Goal: Information Seeking & Learning: Compare options

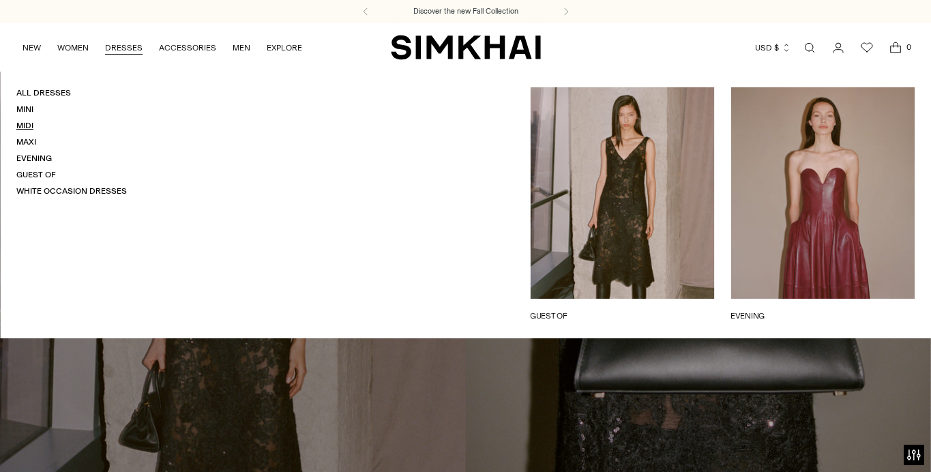
click at [26, 123] on link "Midi" at bounding box center [24, 126] width 17 height 10
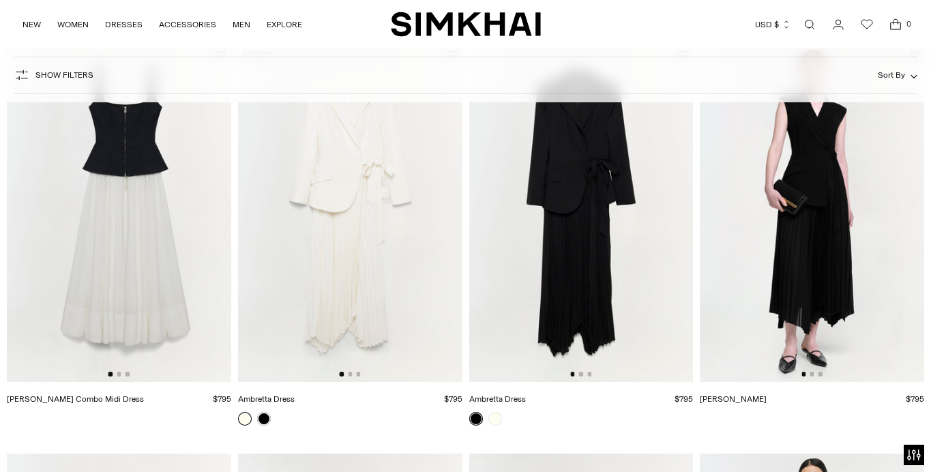
scroll to position [2183, 0]
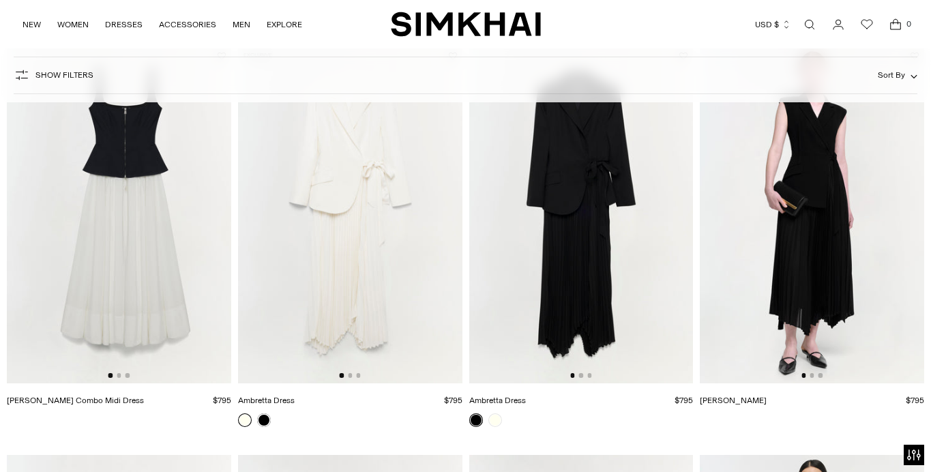
click at [576, 200] on img at bounding box center [581, 214] width 224 height 336
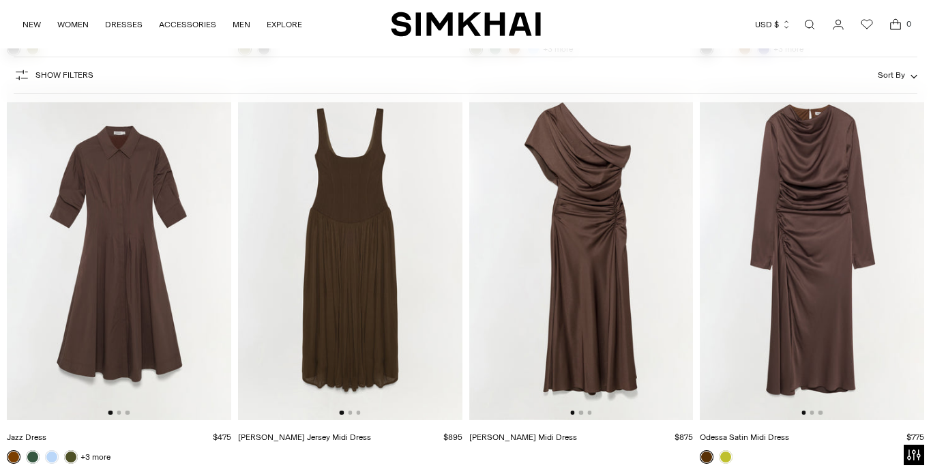
scroll to position [3357, 0]
click at [792, 241] on img at bounding box center [812, 251] width 224 height 336
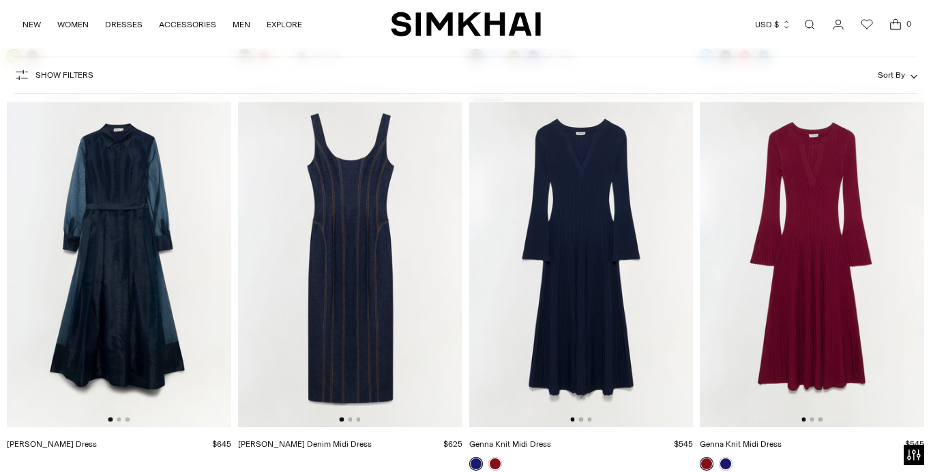
scroll to position [4159, 0]
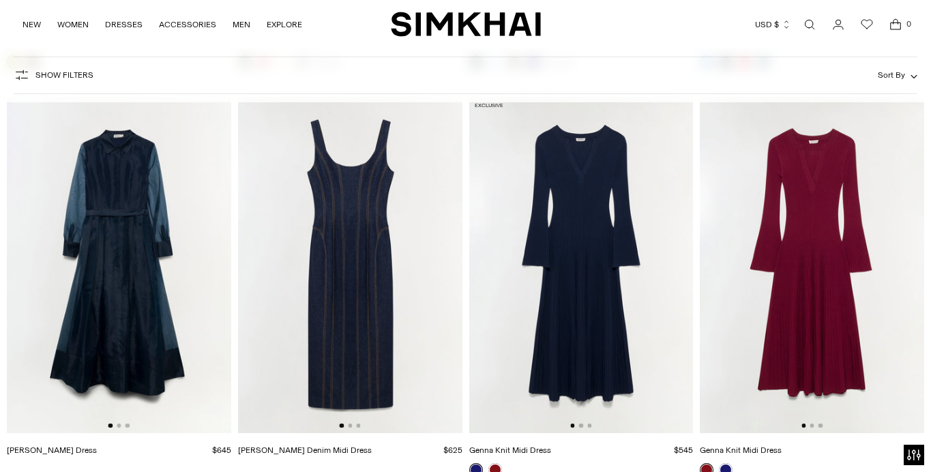
click at [591, 271] on img at bounding box center [581, 265] width 224 height 336
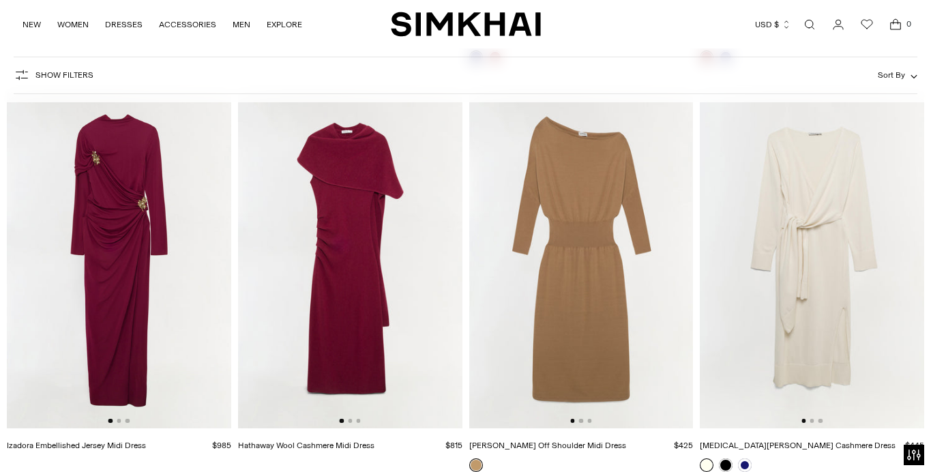
scroll to position [4565, 0]
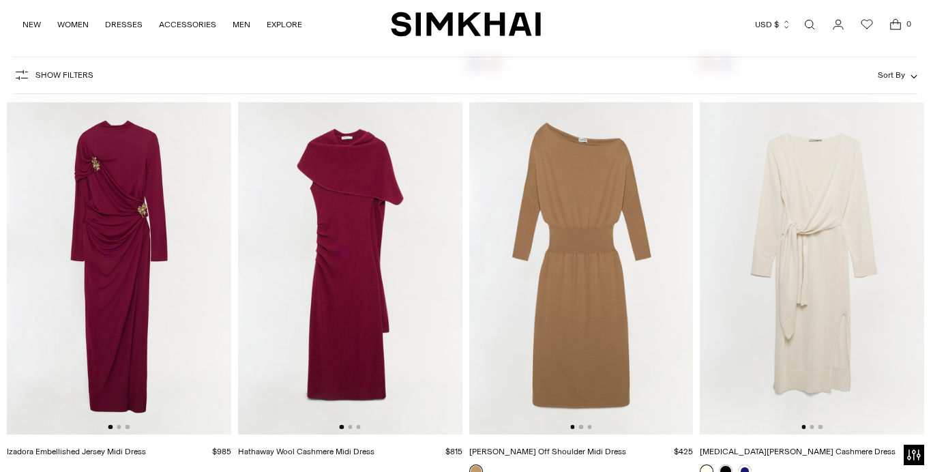
click at [814, 291] on img at bounding box center [812, 266] width 224 height 336
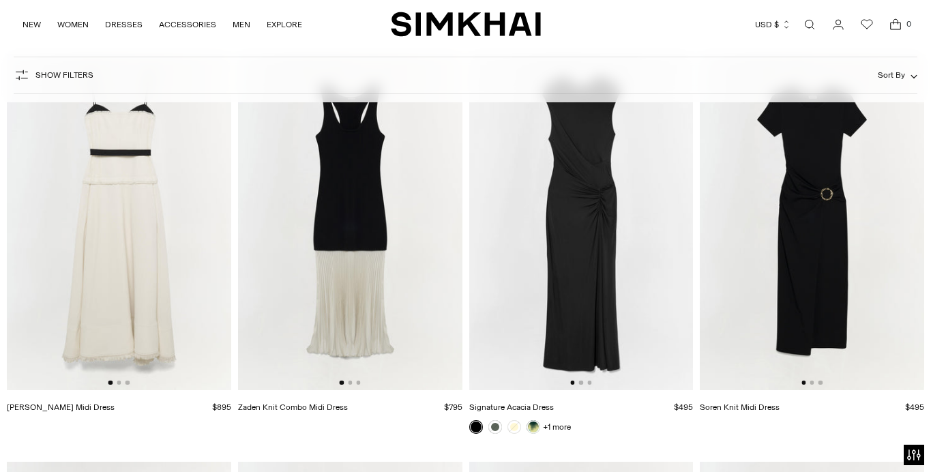
scroll to position [5021, 0]
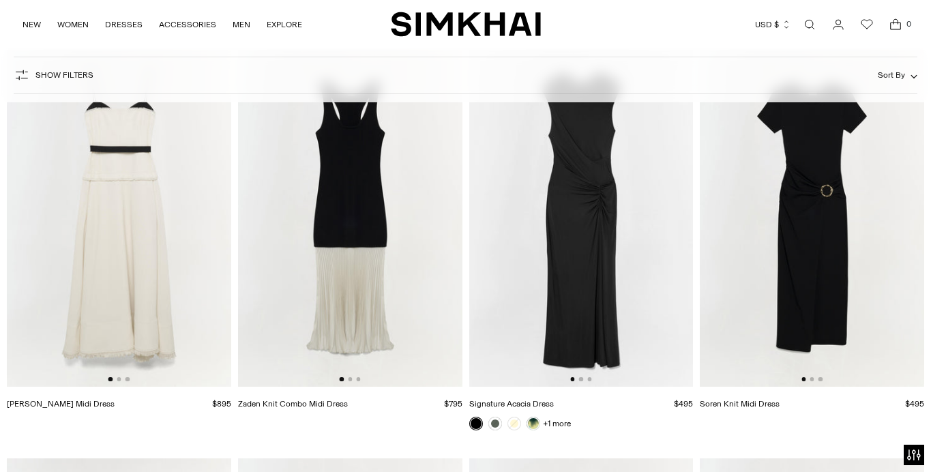
click at [827, 248] on img at bounding box center [812, 218] width 224 height 336
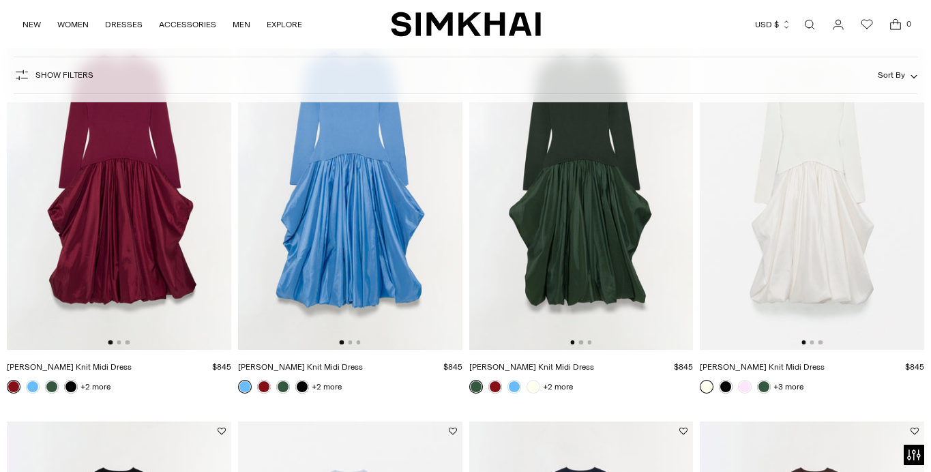
scroll to position [0, 0]
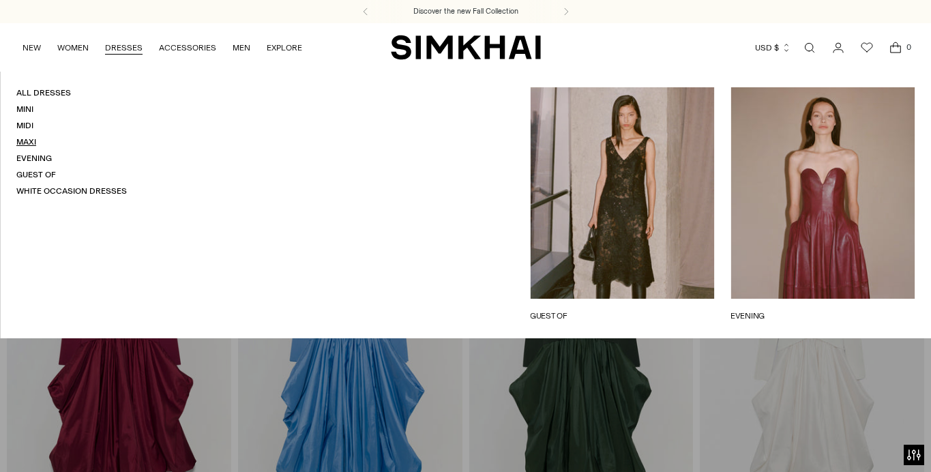
click at [25, 140] on link "Maxi" at bounding box center [26, 142] width 20 height 10
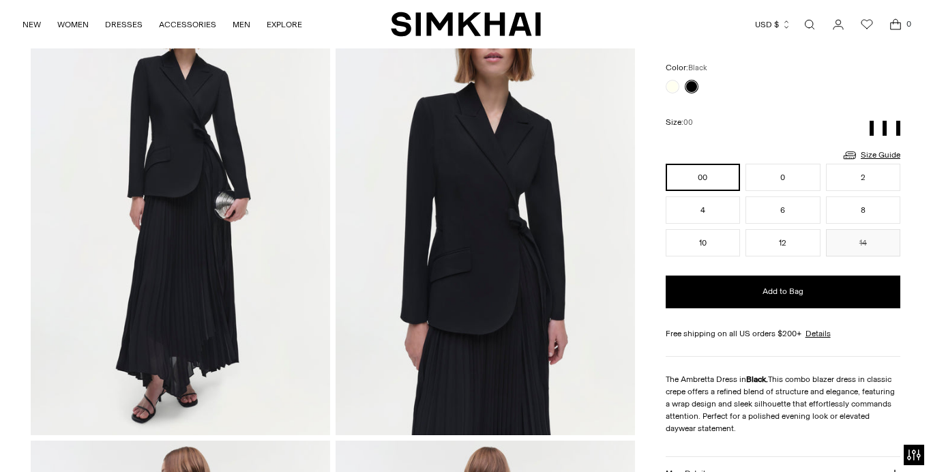
scroll to position [116, 0]
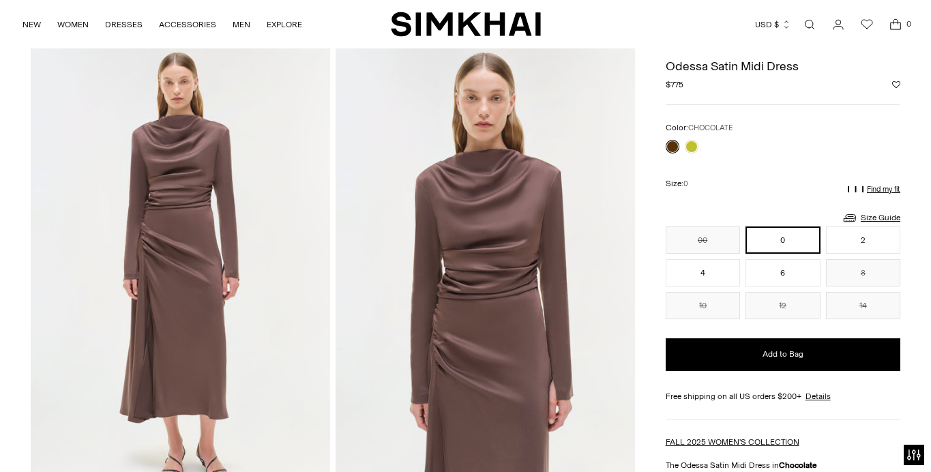
scroll to position [51, 0]
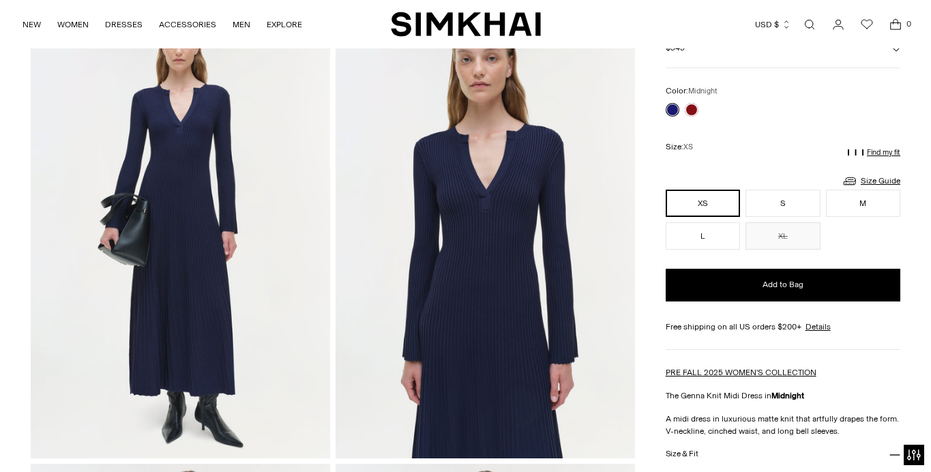
scroll to position [89, 0]
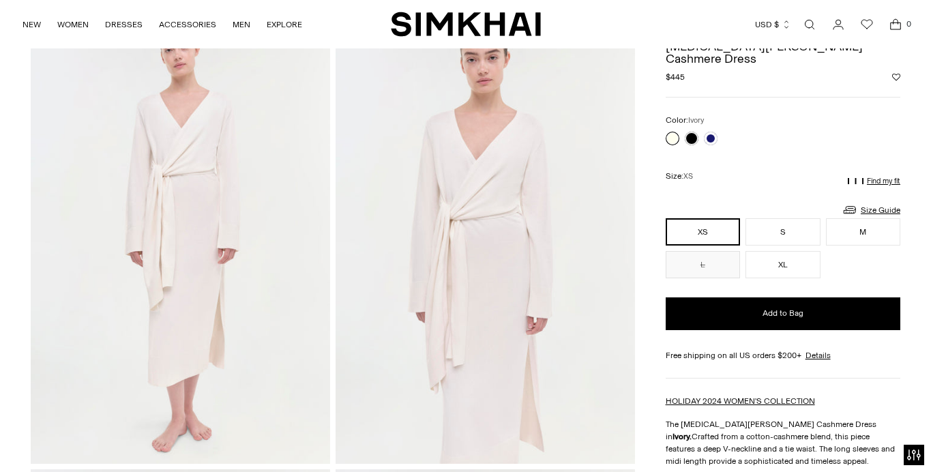
scroll to position [86, 0]
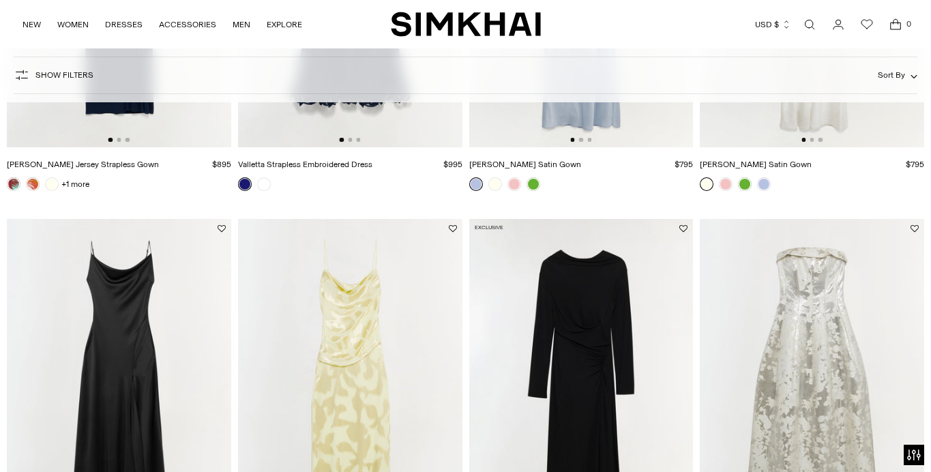
scroll to position [906, 0]
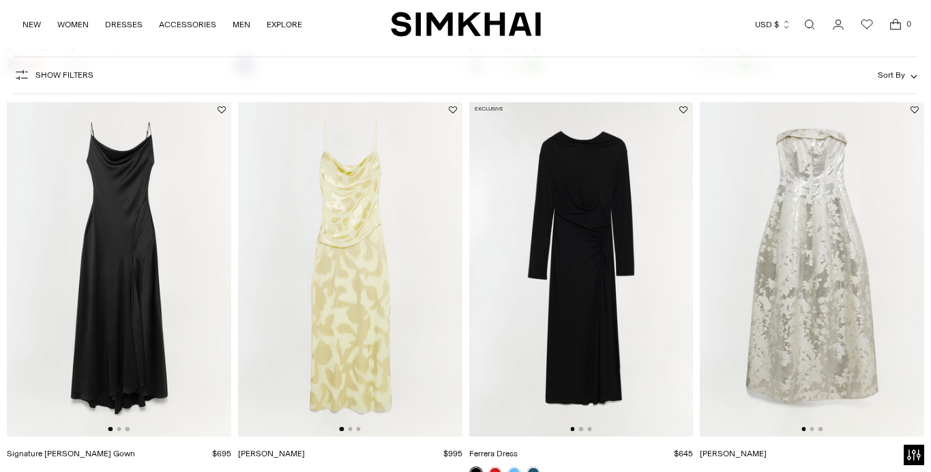
click at [609, 276] on img at bounding box center [581, 268] width 224 height 336
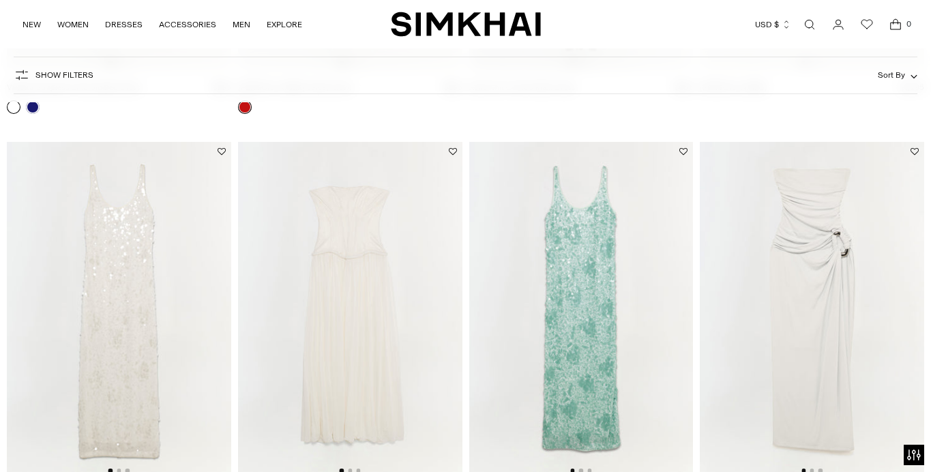
scroll to position [2070, 0]
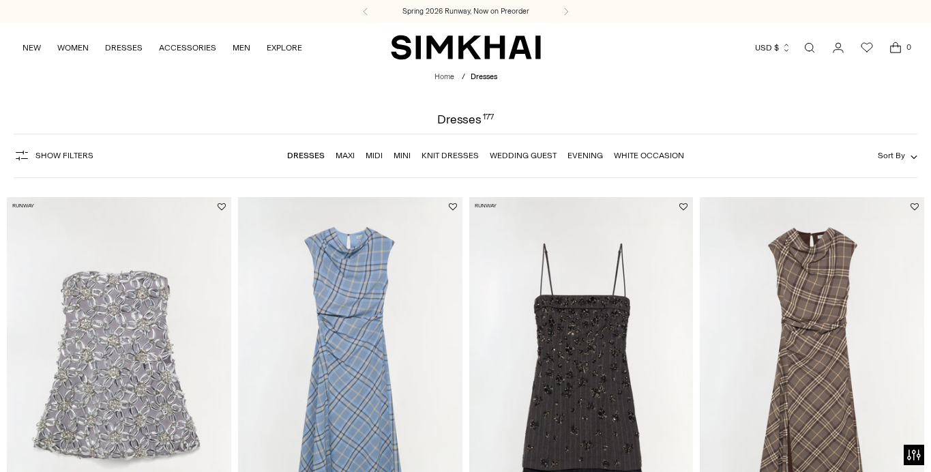
click at [454, 157] on link "Knit Dresses" at bounding box center [449, 156] width 57 height 10
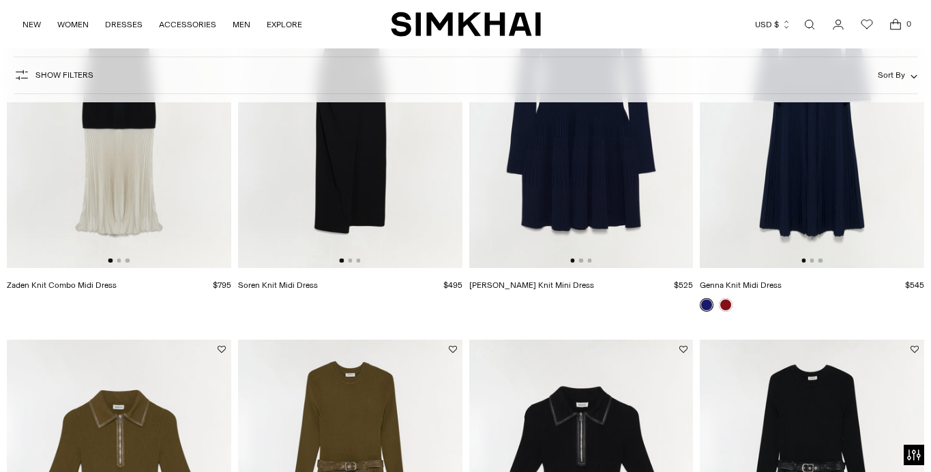
scroll to position [668, 0]
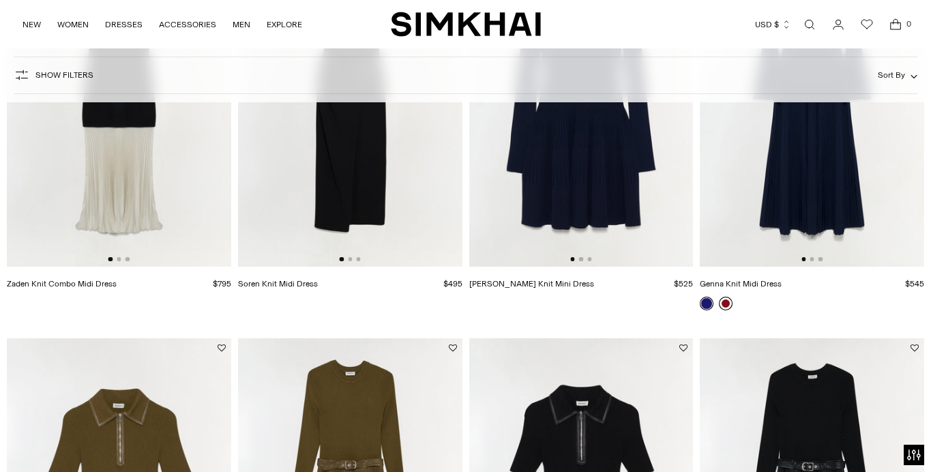
click at [728, 303] on link at bounding box center [726, 304] width 14 height 14
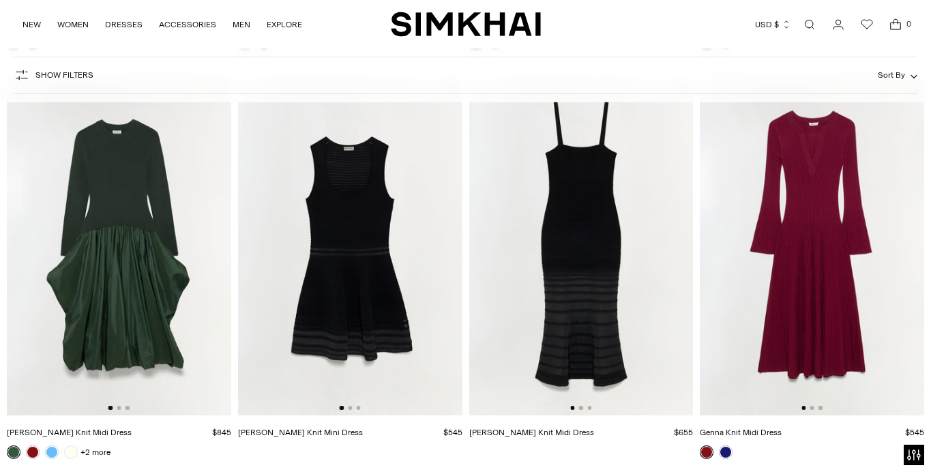
scroll to position [1367, 0]
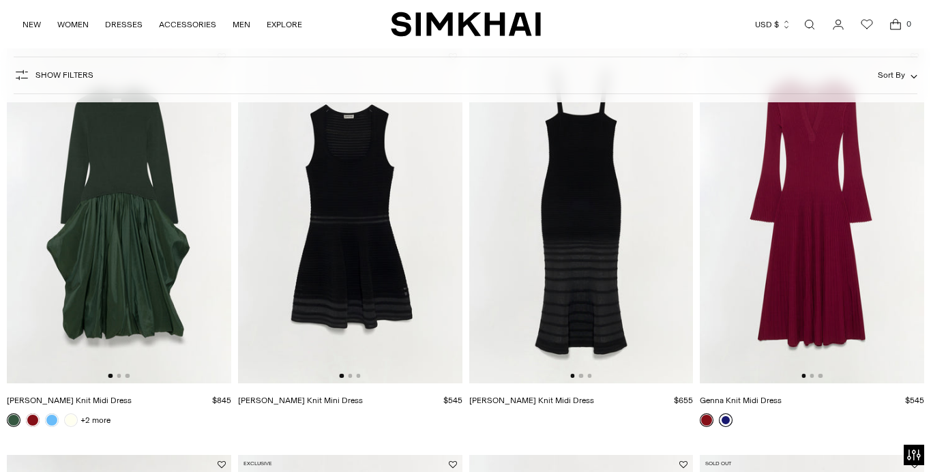
click at [726, 421] on link at bounding box center [726, 420] width 14 height 14
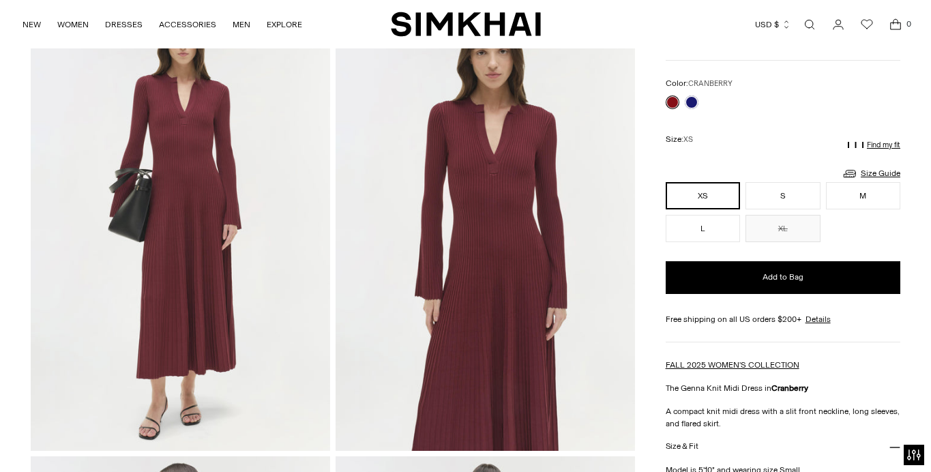
scroll to position [96, 0]
